Goal: Find specific page/section: Find specific page/section

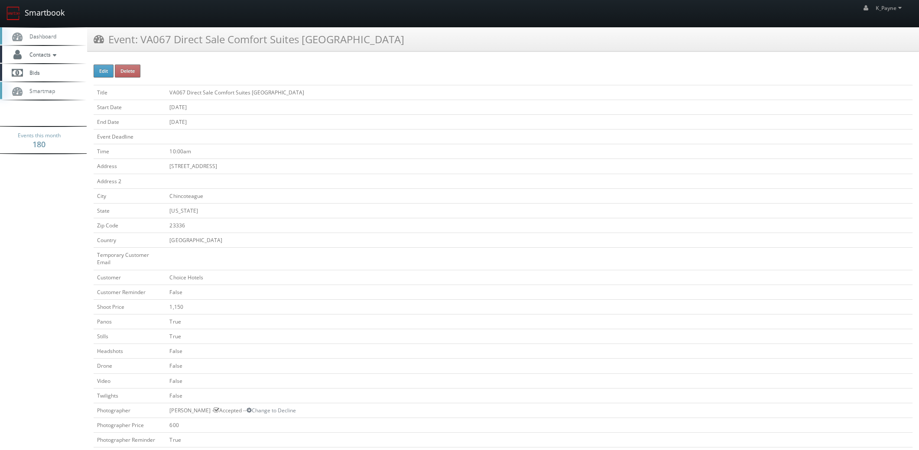
click at [32, 18] on link "Smartbook" at bounding box center [35, 13] width 71 height 27
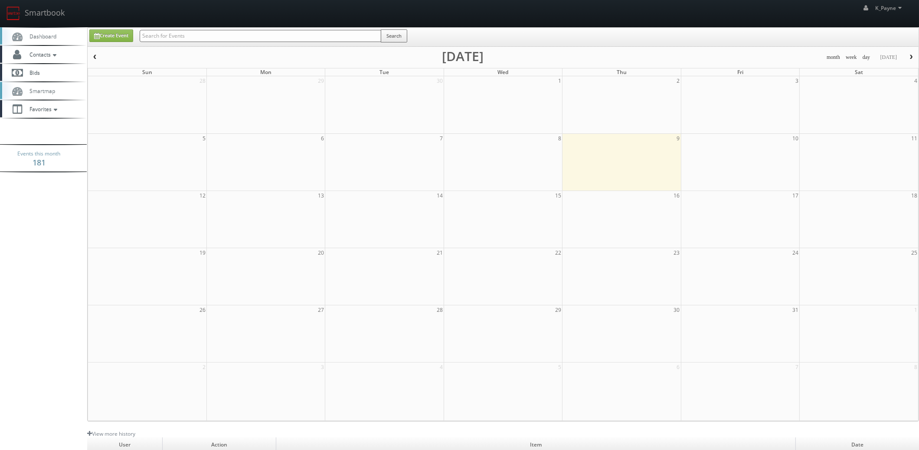
drag, startPoint x: 0, startPoint y: 0, endPoint x: 192, endPoint y: 37, distance: 195.1
click at [192, 37] on input "text" at bounding box center [260, 36] width 241 height 12
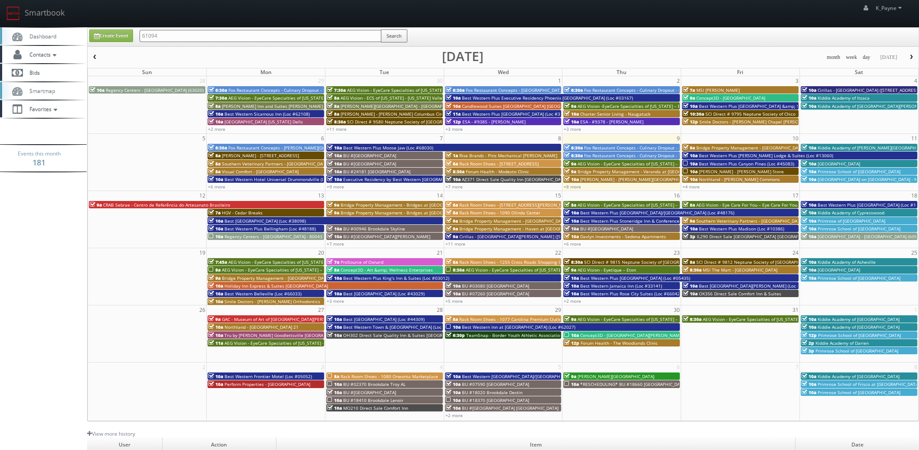
type input "61094"
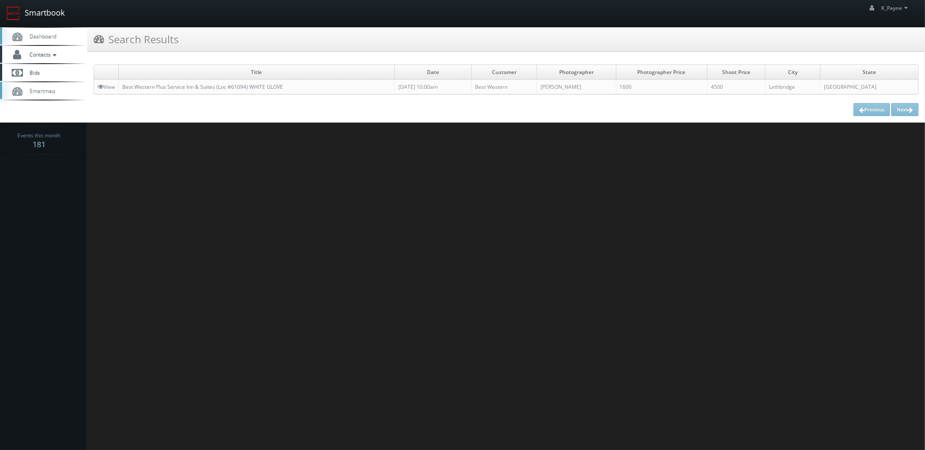
click at [37, 12] on link "Smartbook" at bounding box center [35, 13] width 71 height 27
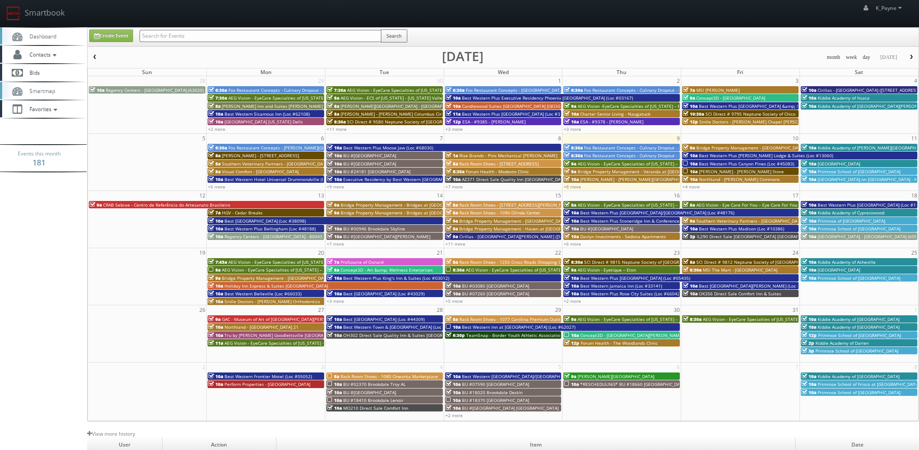
click at [183, 33] on input "text" at bounding box center [261, 36] width 242 height 12
type input "61086"
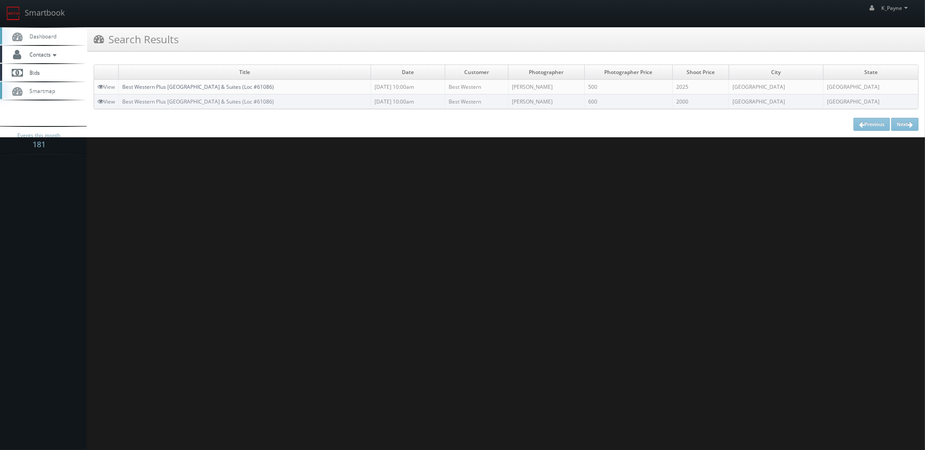
click at [176, 88] on link "Best Western Plus [GEOGRAPHIC_DATA] & Suites (Loc #61086)" at bounding box center [198, 86] width 152 height 7
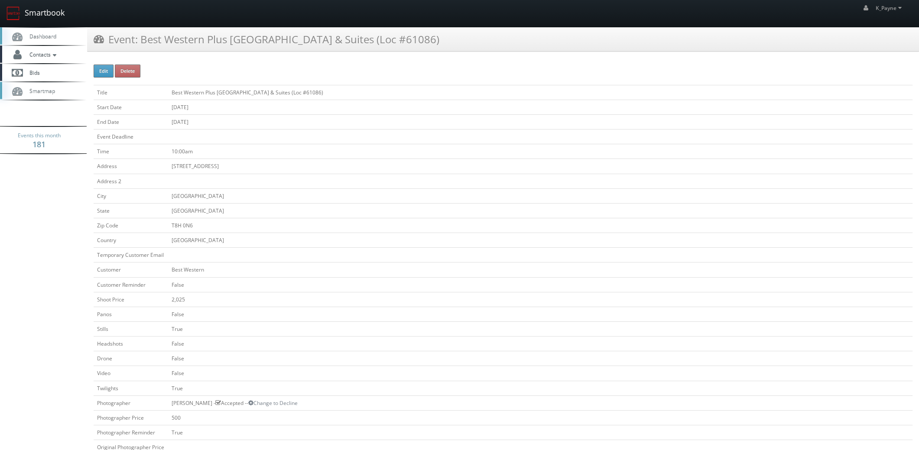
click at [42, 14] on link "Smartbook" at bounding box center [35, 13] width 71 height 27
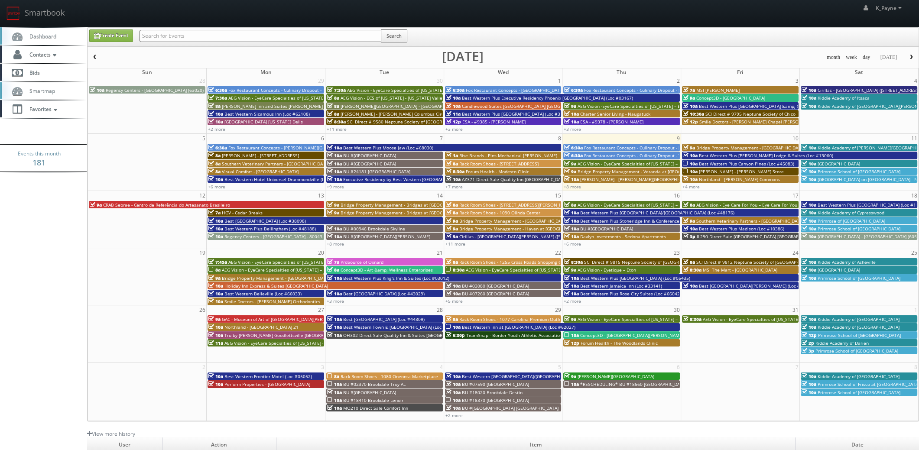
click at [206, 35] on input "text" at bounding box center [261, 36] width 242 height 12
type input "nm275"
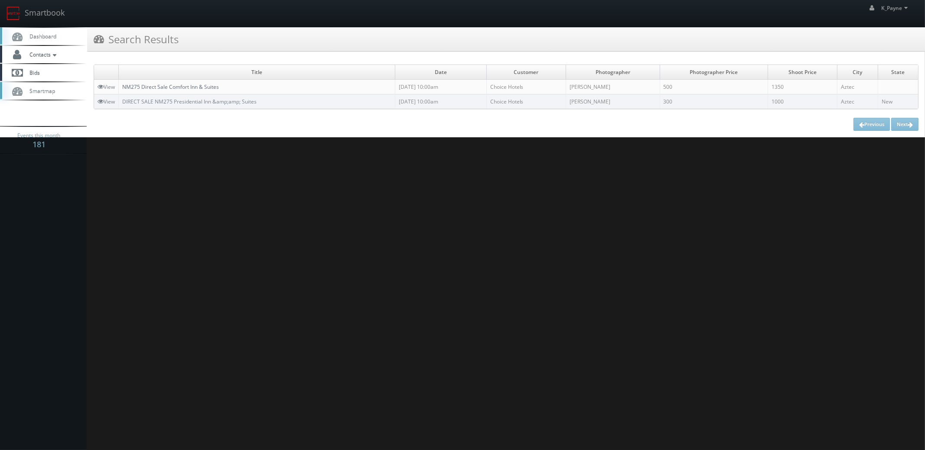
click at [199, 88] on link "NM275 Direct Sale Comfort Inn & Suites" at bounding box center [170, 86] width 97 height 7
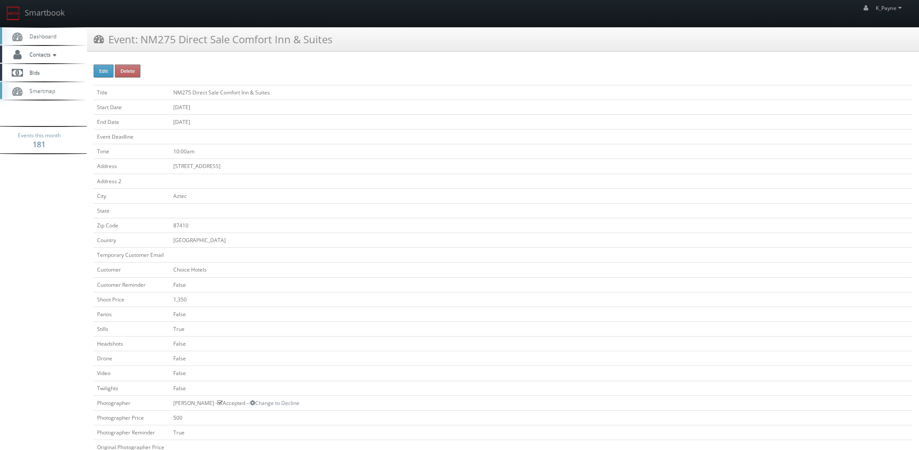
click at [525, 236] on td "[GEOGRAPHIC_DATA]" at bounding box center [541, 240] width 743 height 15
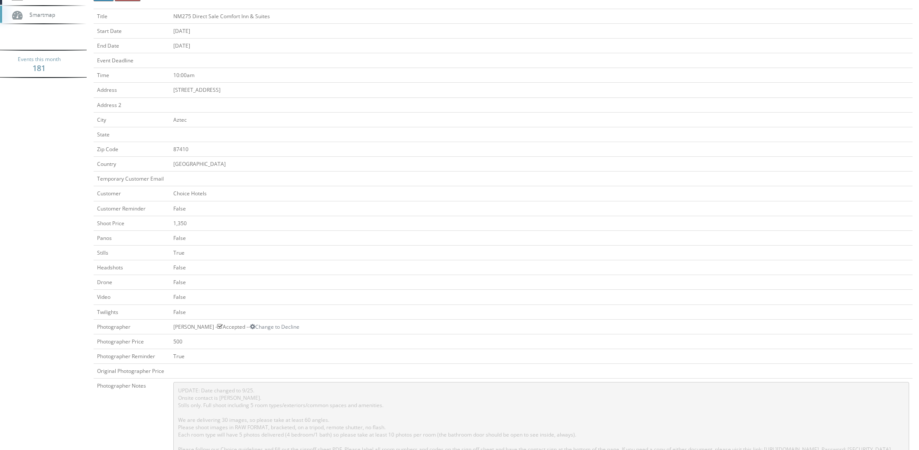
scroll to position [303, 0]
